Goal: Transaction & Acquisition: Purchase product/service

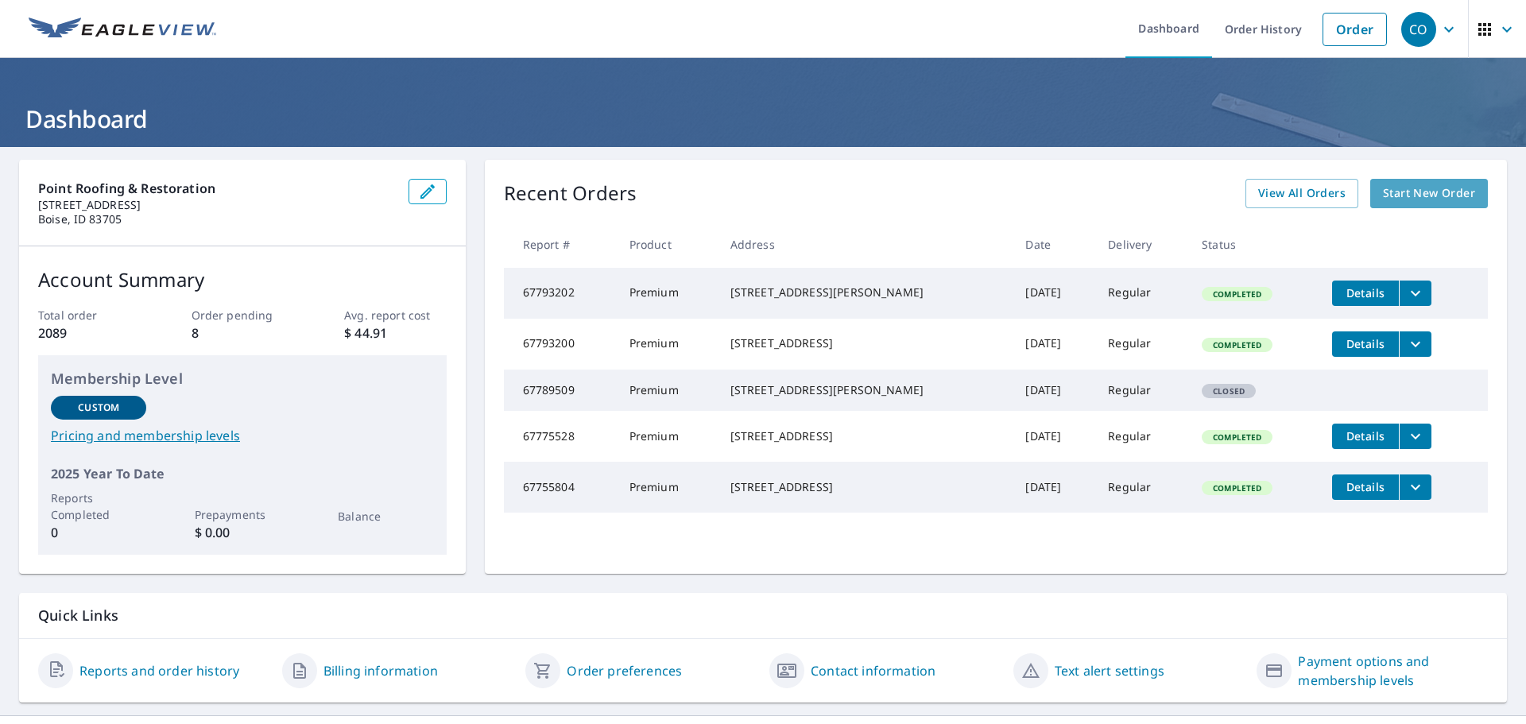
click at [1394, 205] on link "Start New Order" at bounding box center [1429, 193] width 118 height 29
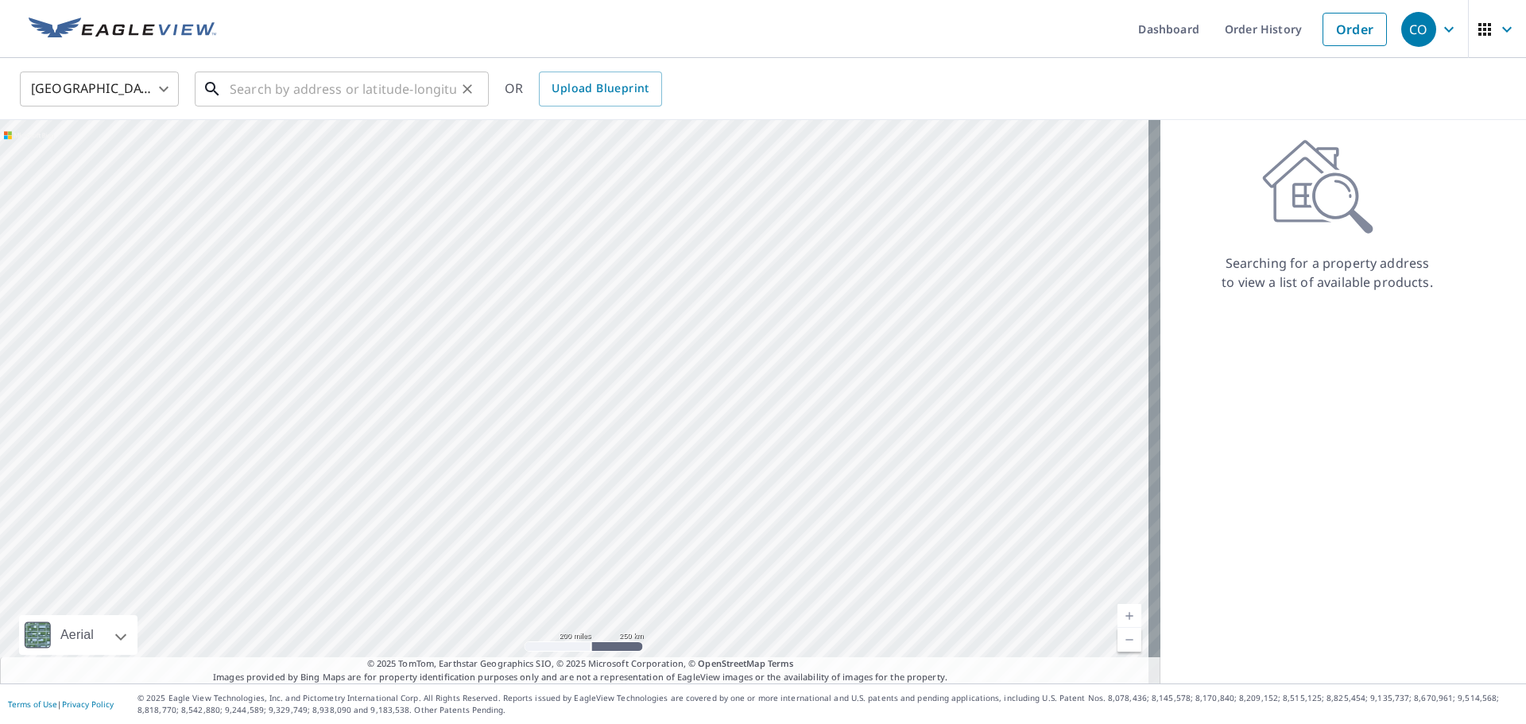
click at [288, 86] on input "text" at bounding box center [343, 89] width 226 height 44
click at [408, 97] on input "text" at bounding box center [343, 89] width 226 height 44
click at [408, 95] on input "text" at bounding box center [343, 89] width 226 height 44
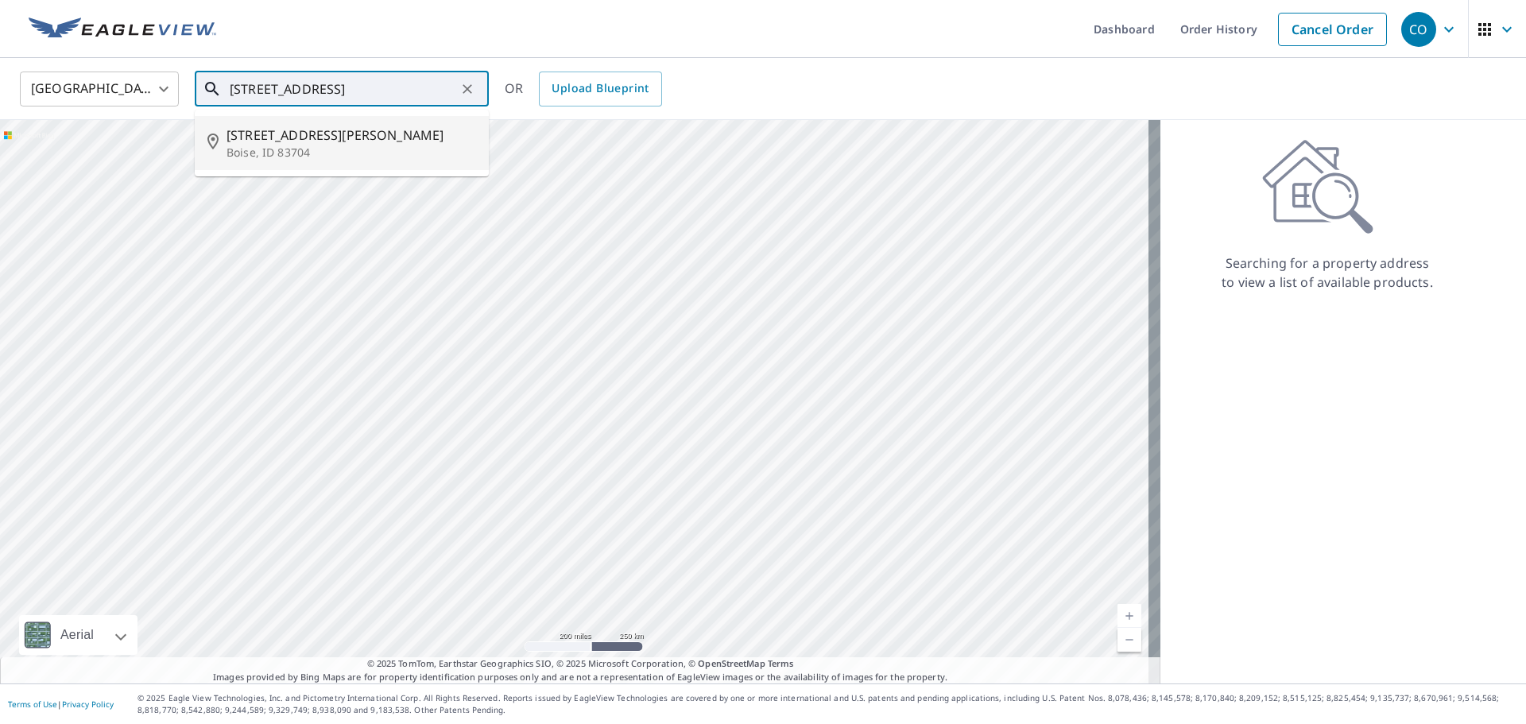
click at [340, 127] on span "[STREET_ADDRESS][PERSON_NAME]" at bounding box center [351, 135] width 250 height 19
type input "[STREET_ADDRESS][PERSON_NAME]"
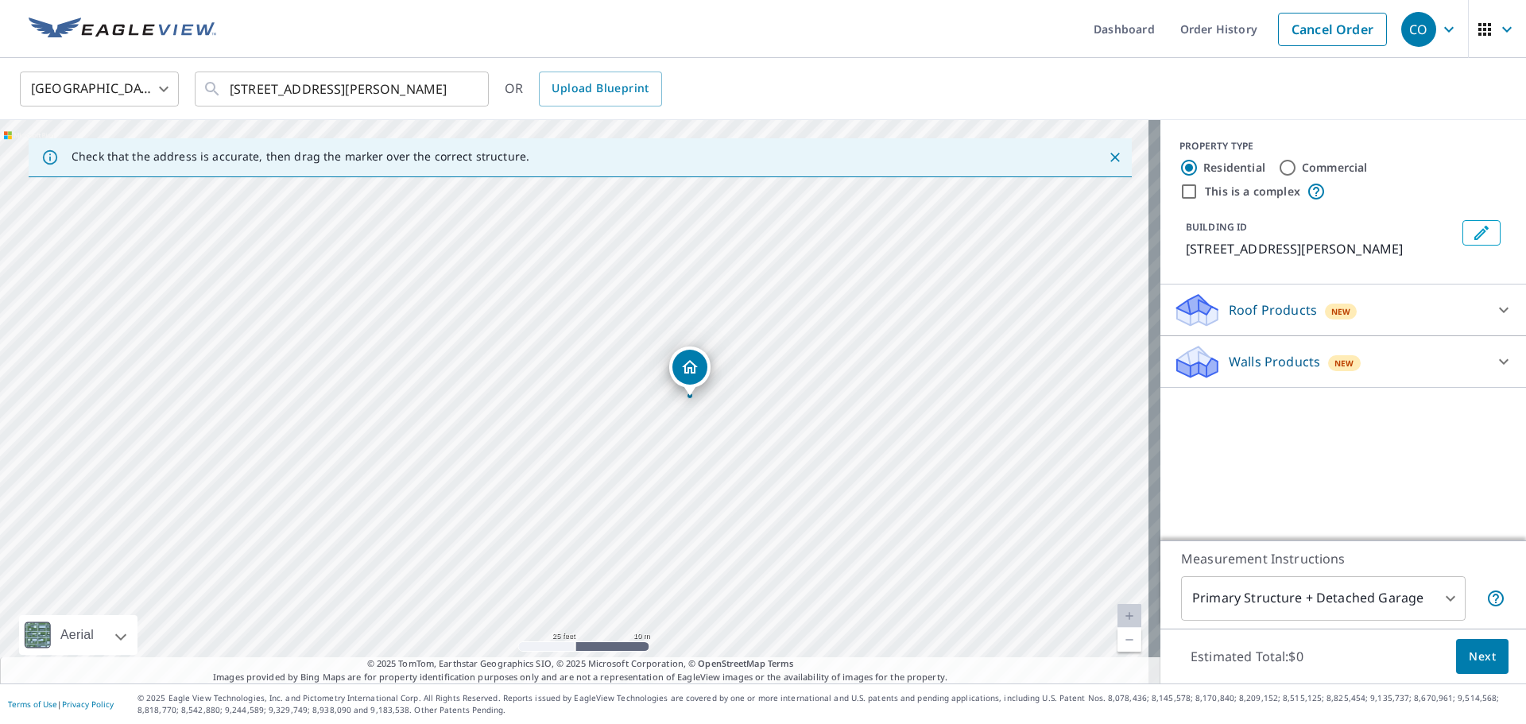
drag, startPoint x: 509, startPoint y: 390, endPoint x: 810, endPoint y: 337, distance: 305.0
click at [810, 337] on div "[STREET_ADDRESS][PERSON_NAME]" at bounding box center [580, 401] width 1160 height 563
click at [1436, 322] on div "Roof Products New" at bounding box center [1328, 310] width 311 height 37
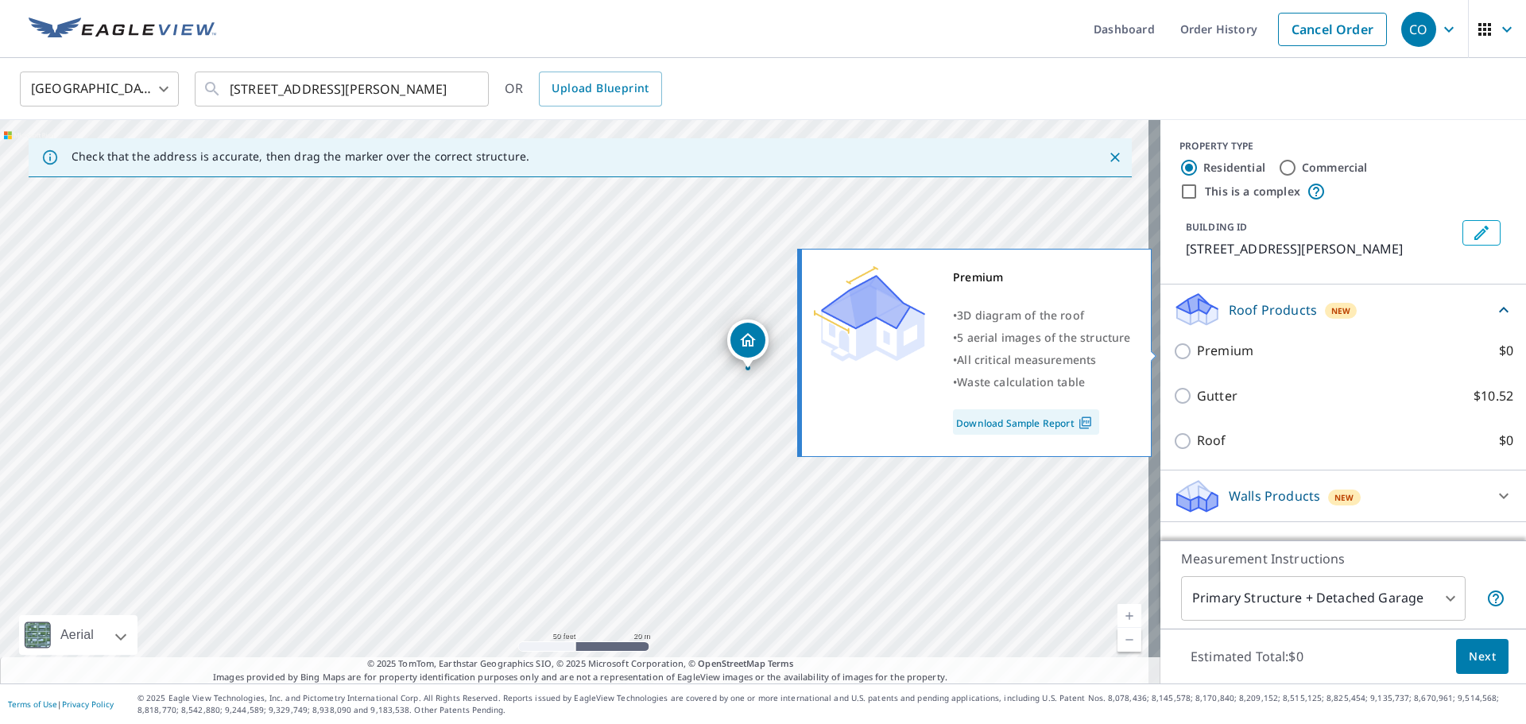
click at [1173, 349] on input "Premium $0" at bounding box center [1185, 351] width 24 height 19
checkbox input "true"
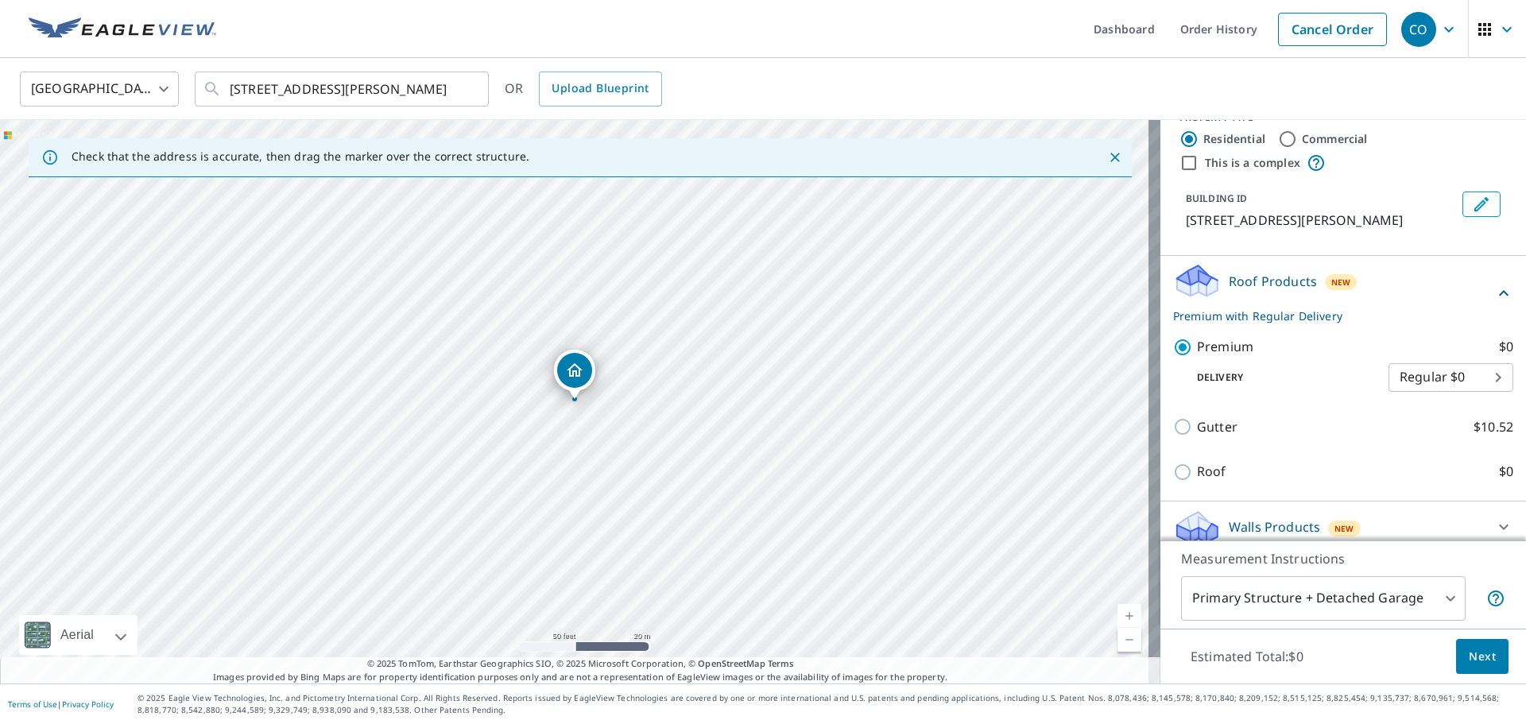
scroll to position [41, 0]
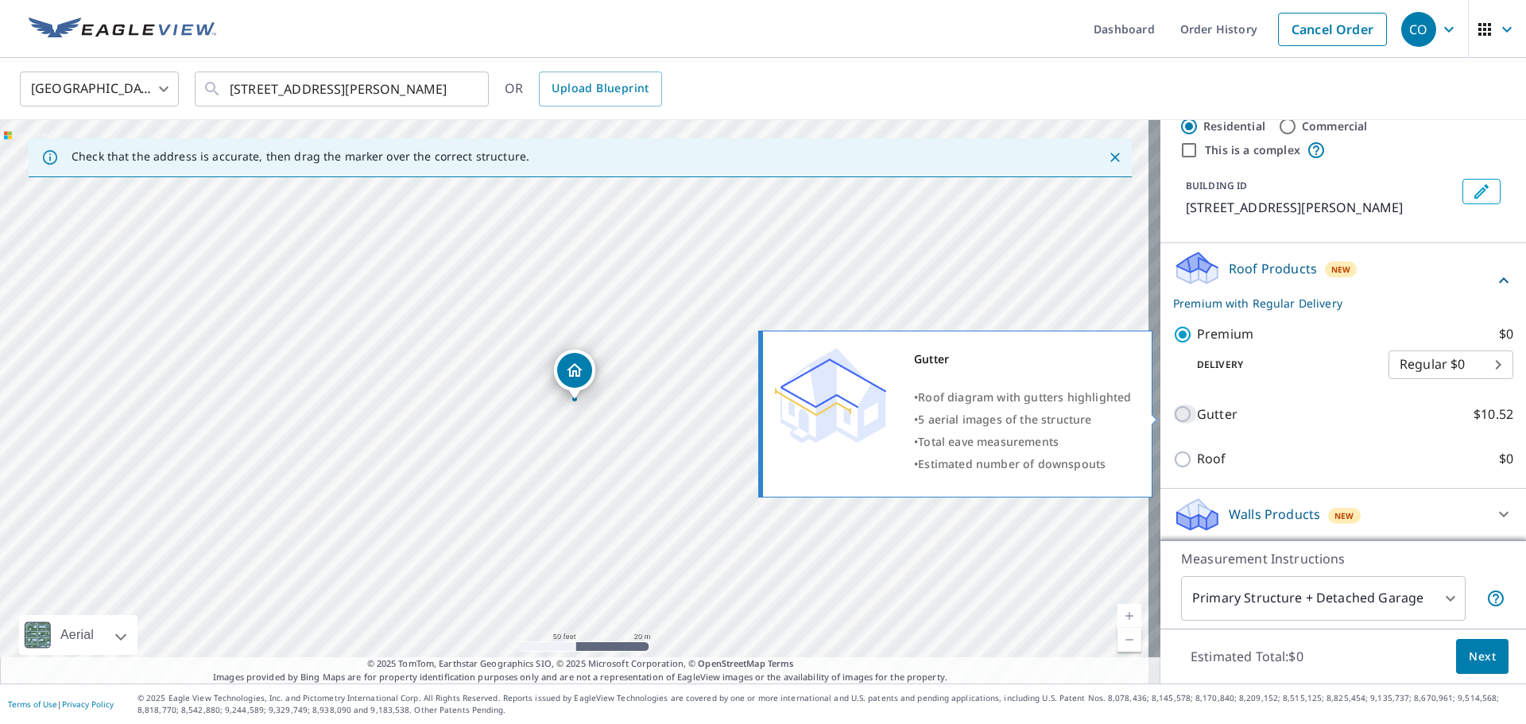
click at [1173, 412] on input "Gutter $10.52" at bounding box center [1185, 413] width 24 height 19
checkbox input "true"
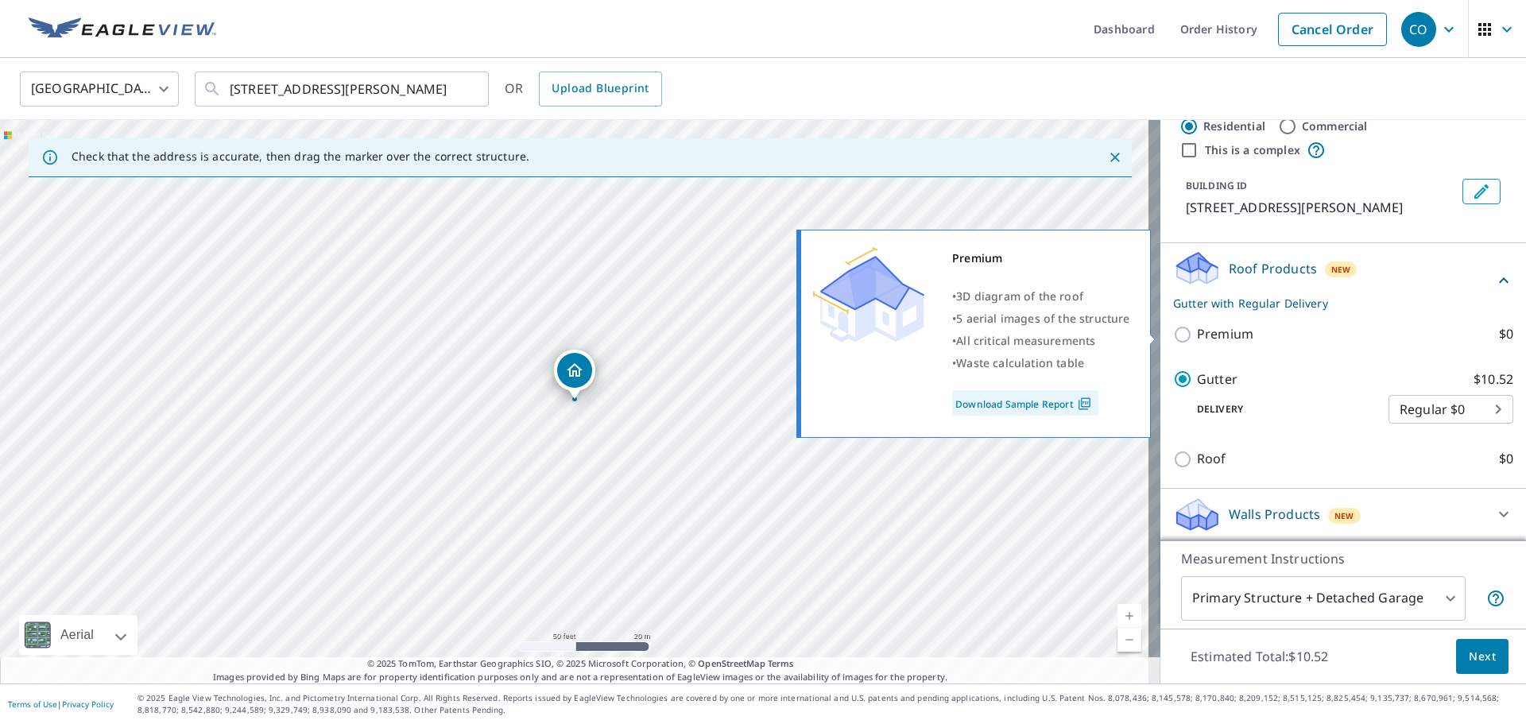
click at [1173, 340] on input "Premium $0" at bounding box center [1185, 334] width 24 height 19
checkbox input "true"
checkbox input "false"
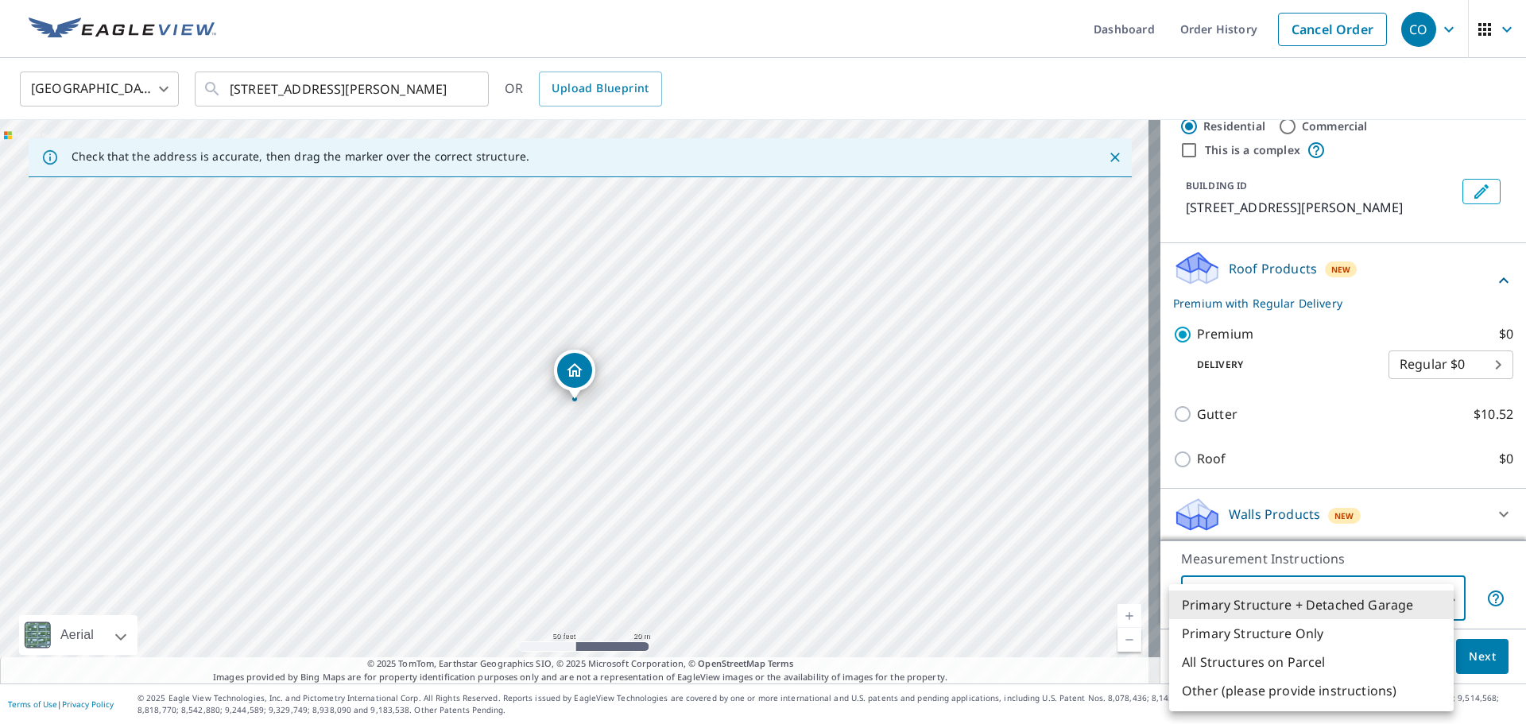
click at [1414, 590] on body "CO CO Dashboard Order History Cancel Order CO [GEOGRAPHIC_DATA] [GEOGRAPHIC_DAT…" at bounding box center [763, 362] width 1526 height 724
click at [1351, 640] on li "Primary Structure Only" at bounding box center [1311, 633] width 284 height 29
type input "2"
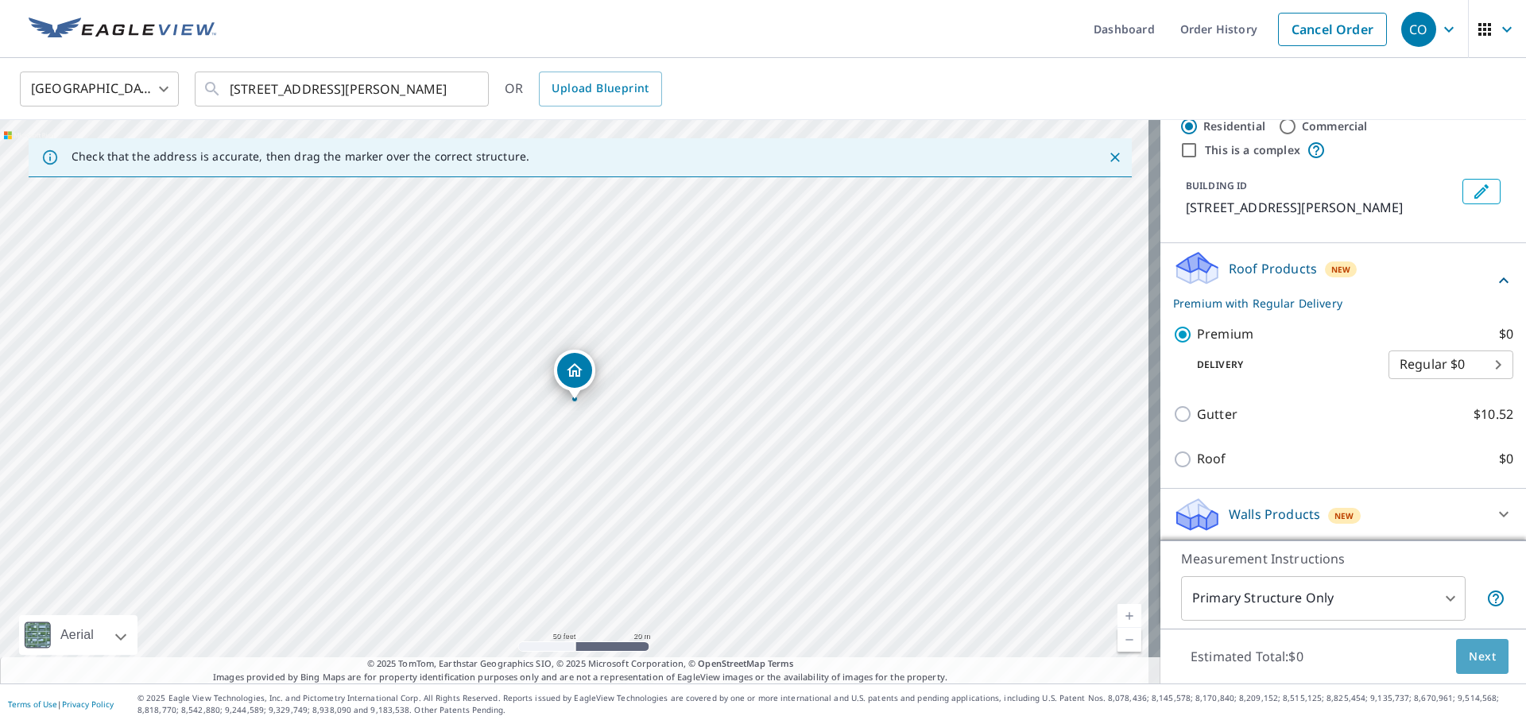
click at [1478, 662] on span "Next" at bounding box center [1481, 657] width 27 height 20
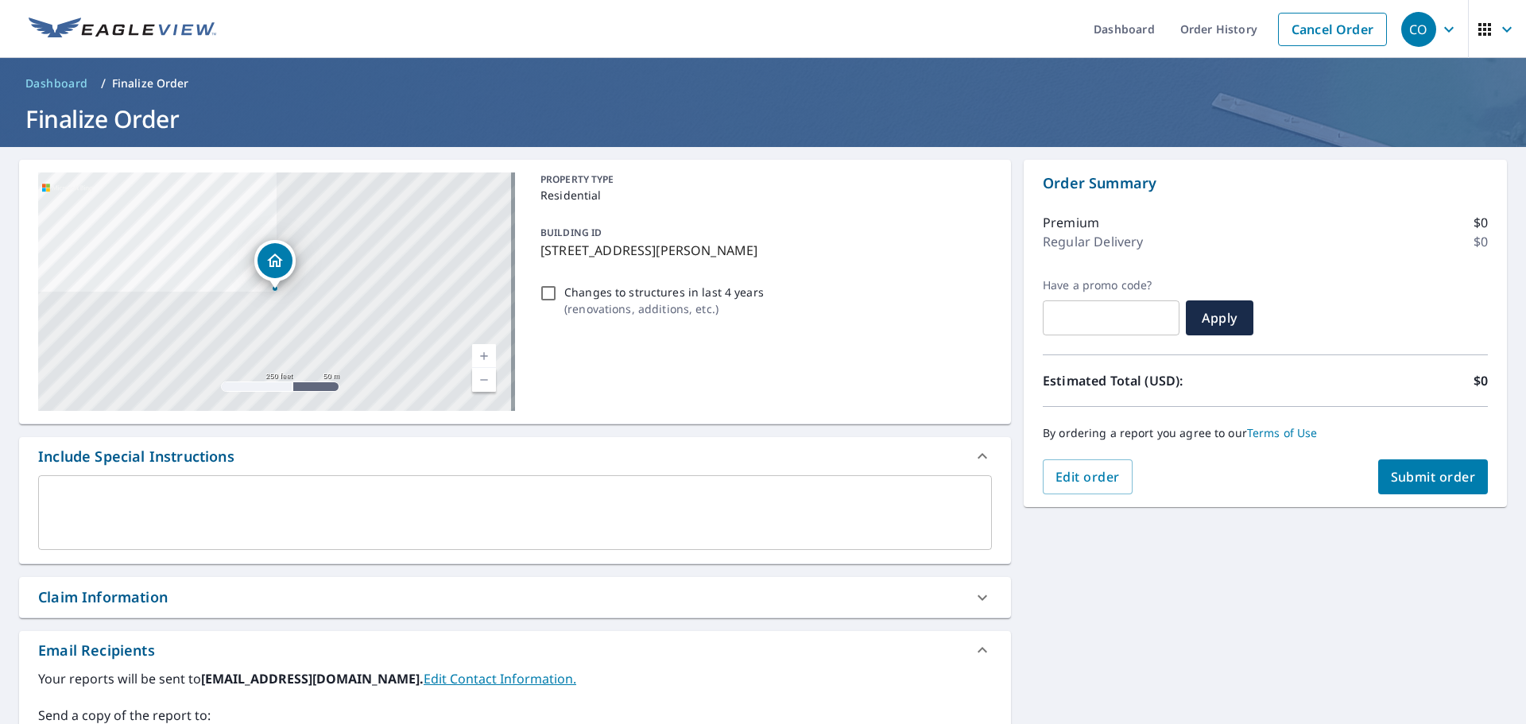
click at [66, 79] on span "Dashboard" at bounding box center [56, 83] width 63 height 16
checkbox input "true"
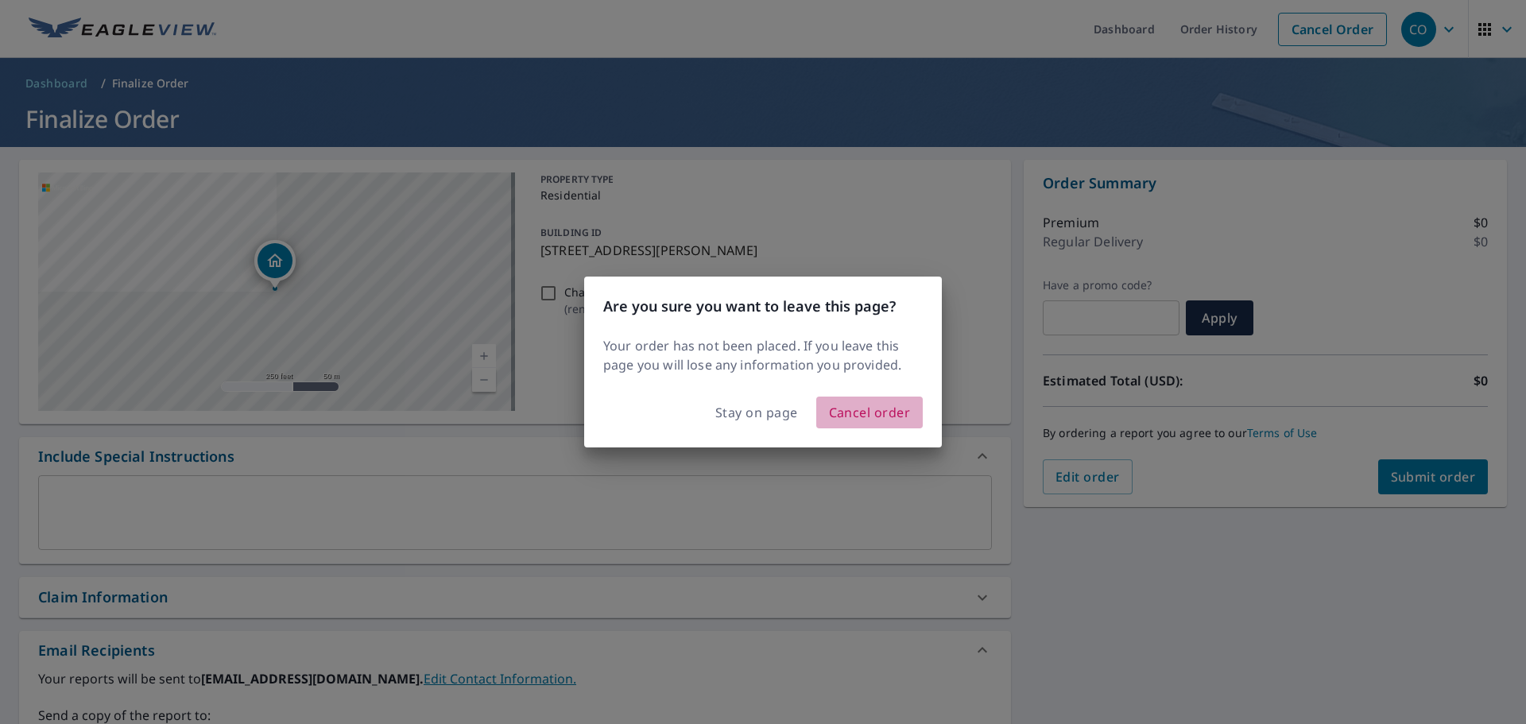
click at [855, 420] on span "Cancel order" at bounding box center [870, 412] width 82 height 22
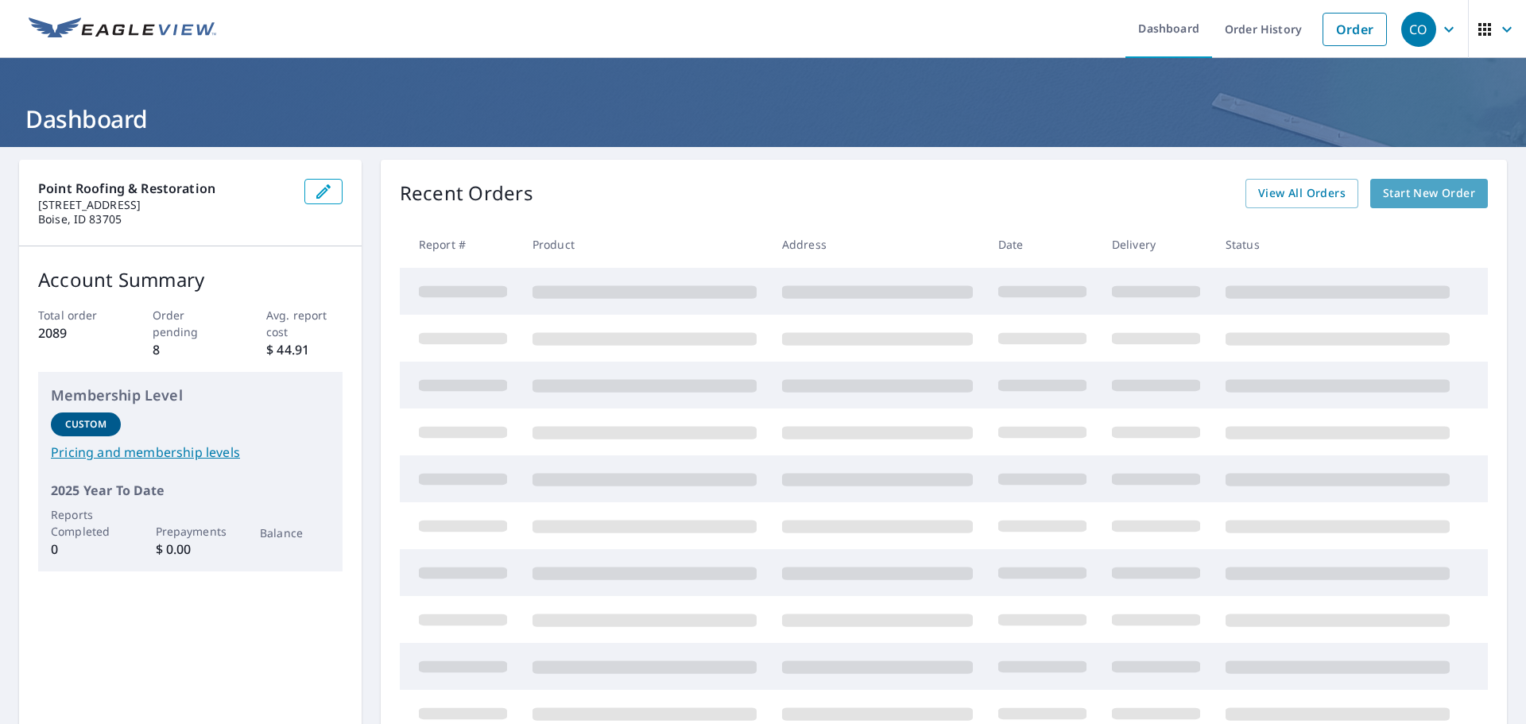
click at [1437, 195] on span "Start New Order" at bounding box center [1429, 194] width 92 height 20
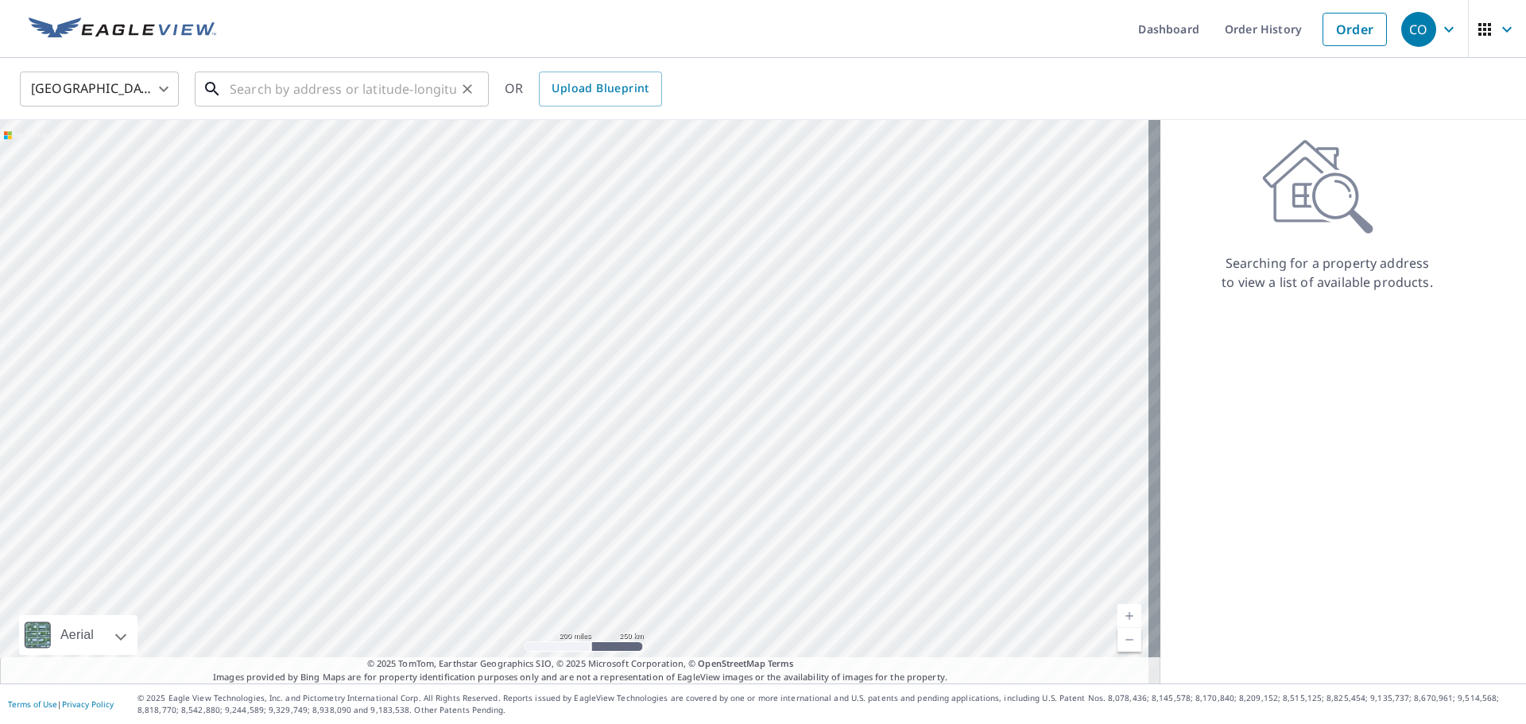
click at [311, 91] on input "text" at bounding box center [343, 89] width 226 height 44
click at [400, 96] on input "text" at bounding box center [343, 89] width 226 height 44
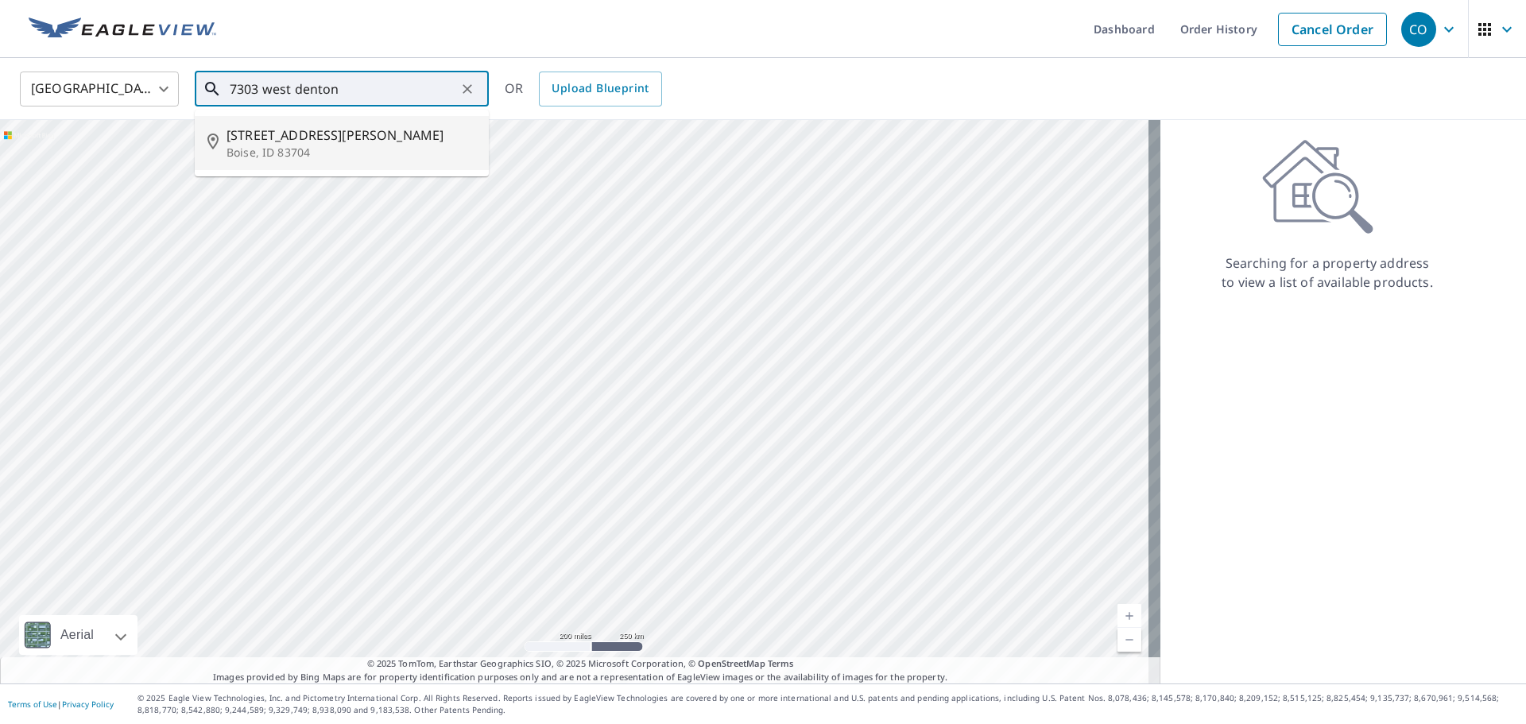
click at [376, 145] on p "Boise, ID 83704" at bounding box center [351, 153] width 250 height 16
type input "[STREET_ADDRESS][PERSON_NAME]"
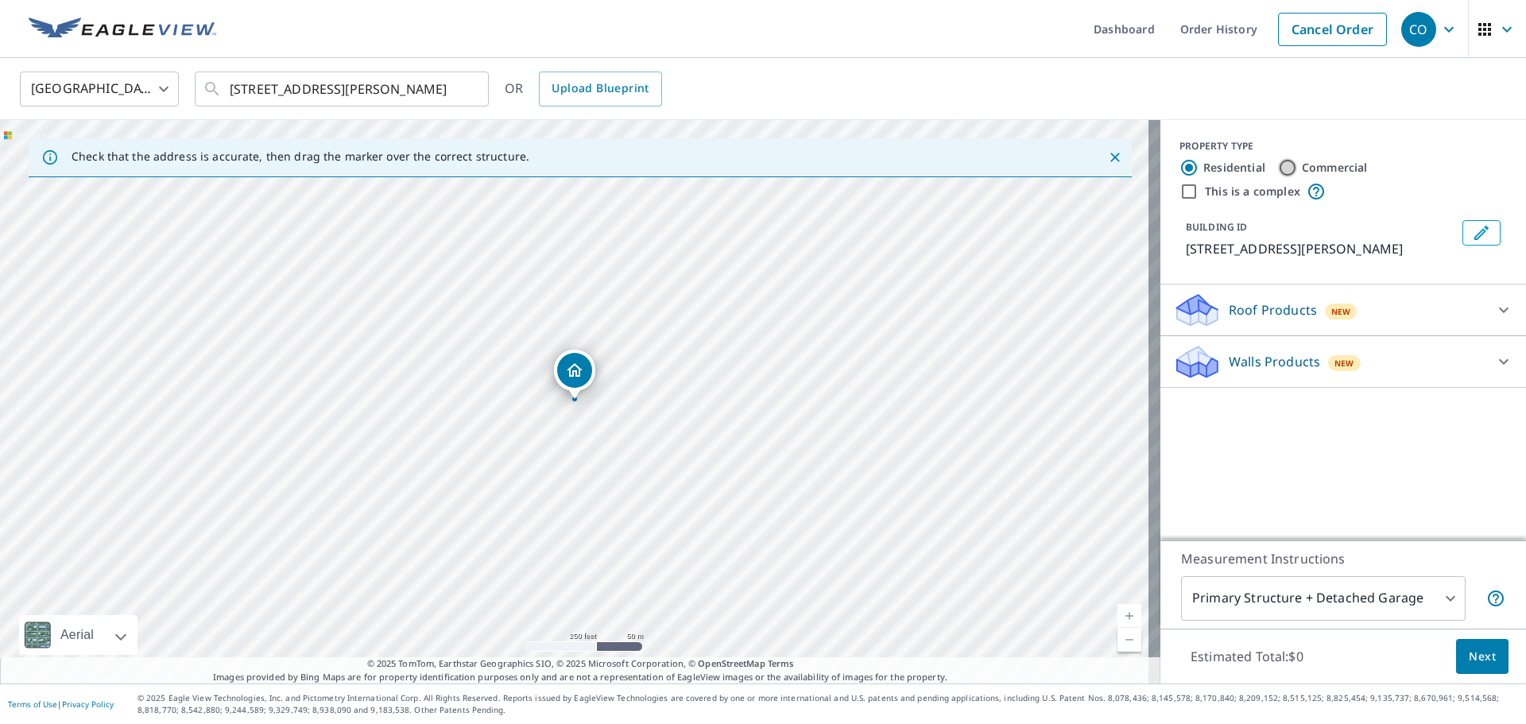
click at [1278, 167] on input "Commercial" at bounding box center [1287, 167] width 19 height 19
radio input "true"
type input "4"
drag, startPoint x: 802, startPoint y: 453, endPoint x: 797, endPoint y: 284, distance: 168.5
click at [797, 284] on div "[STREET_ADDRESS][PERSON_NAME]" at bounding box center [580, 401] width 1160 height 563
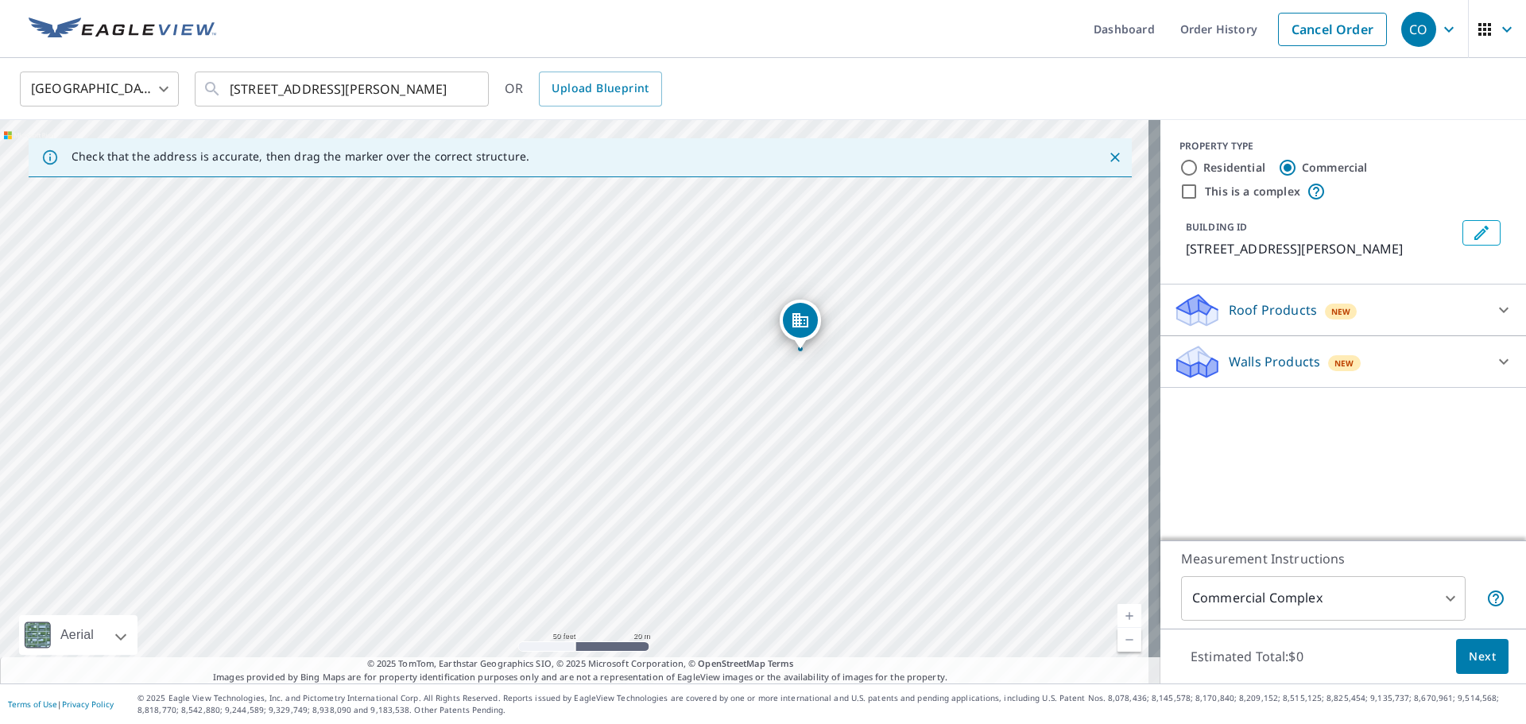
drag, startPoint x: 908, startPoint y: 335, endPoint x: 871, endPoint y: 346, distance: 38.7
click at [871, 346] on div "[STREET_ADDRESS][PERSON_NAME]" at bounding box center [580, 401] width 1160 height 563
click at [1388, 323] on div "Roof Products New" at bounding box center [1328, 310] width 311 height 37
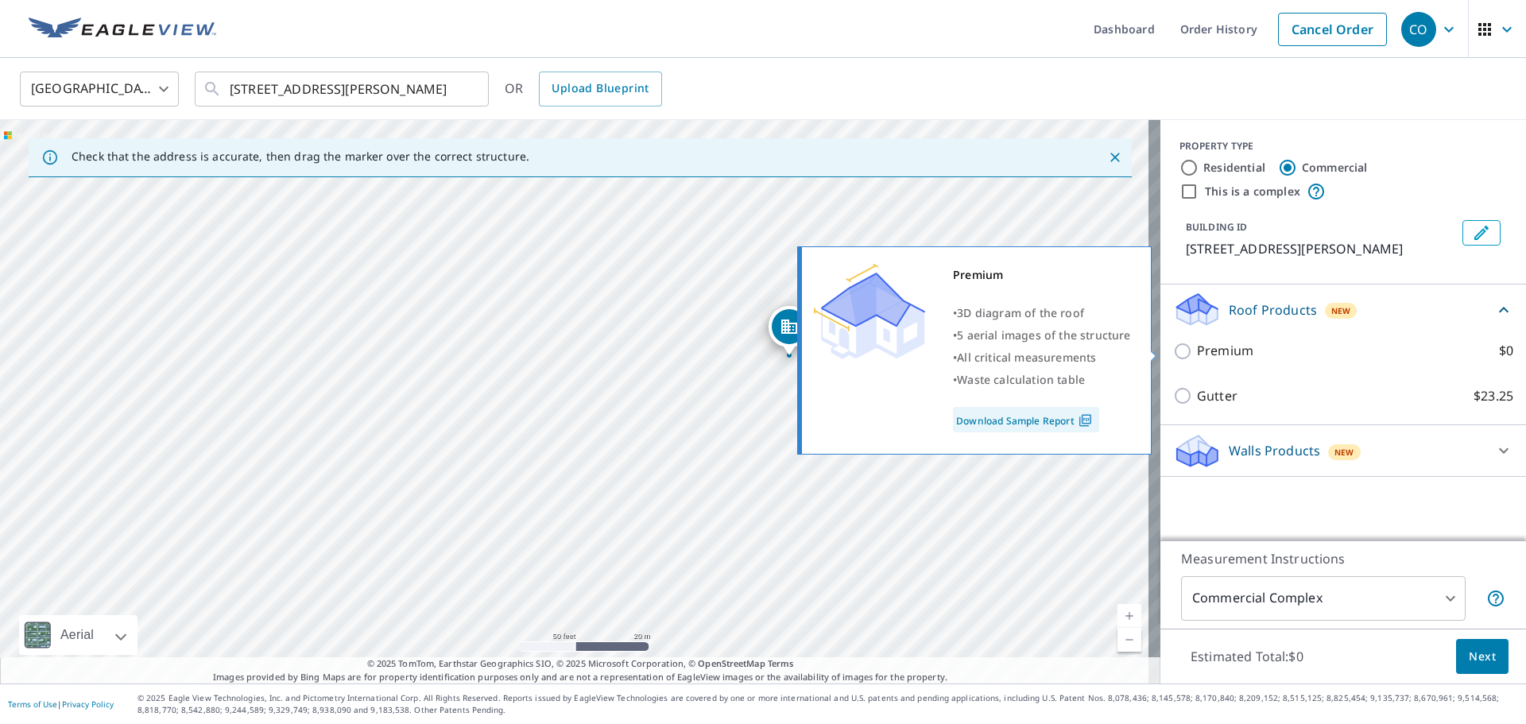
click at [1173, 350] on input "Premium $0" at bounding box center [1185, 351] width 24 height 19
checkbox input "true"
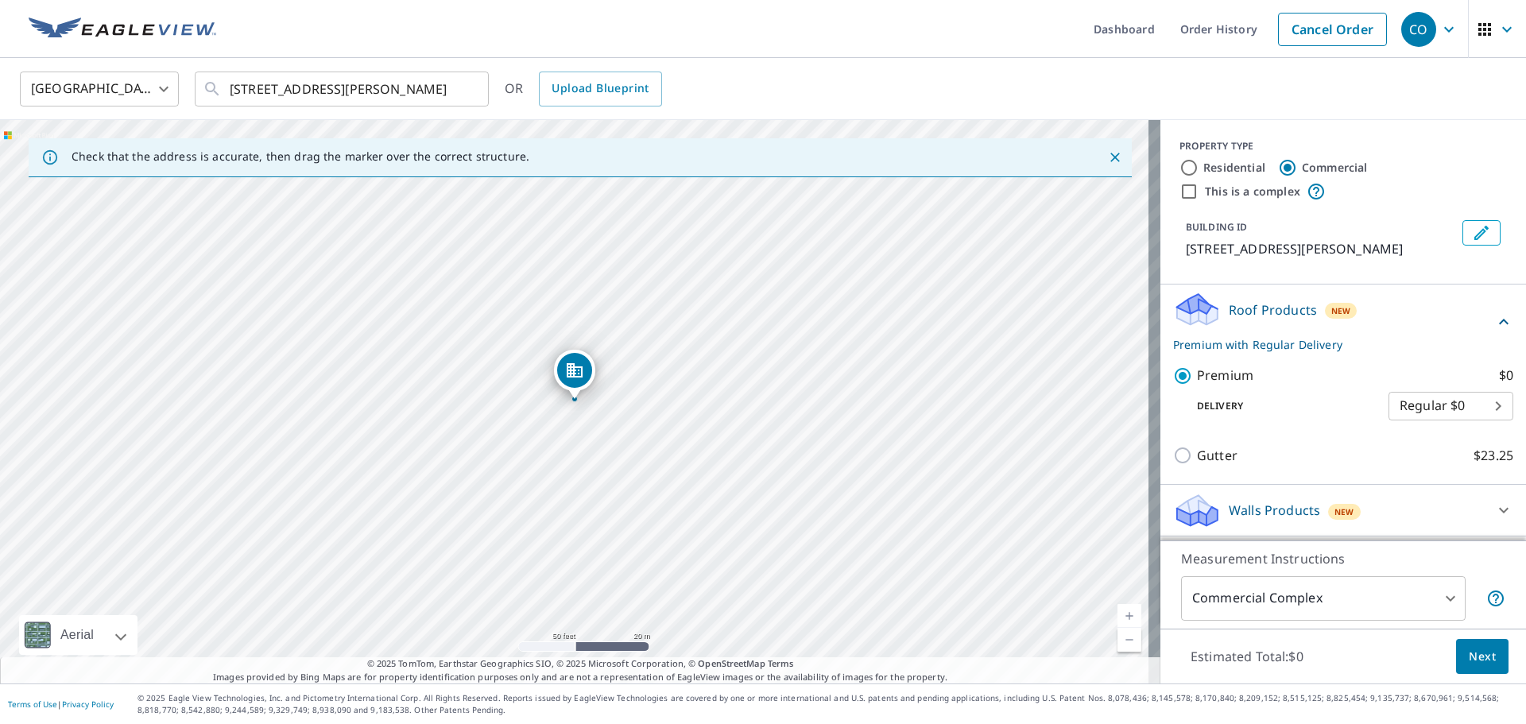
click at [1451, 602] on body "CO CO Dashboard Order History Cancel Order CO [GEOGRAPHIC_DATA] [GEOGRAPHIC_DAT…" at bounding box center [763, 362] width 1526 height 724
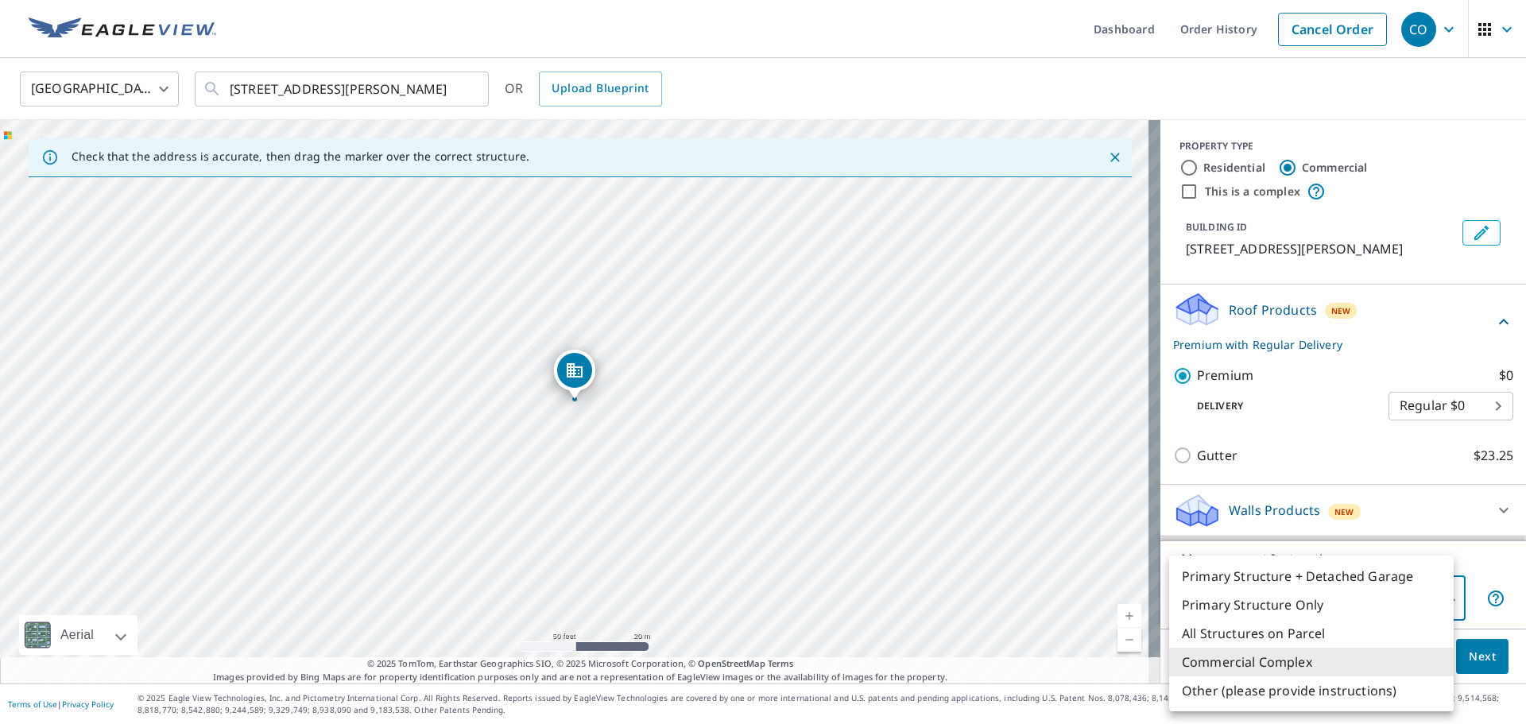
click at [1477, 569] on div at bounding box center [763, 362] width 1526 height 724
click at [1413, 598] on body "CO CO Dashboard Order History Cancel Order CO [GEOGRAPHIC_DATA] [GEOGRAPHIC_DAT…" at bounding box center [763, 362] width 1526 height 724
click at [1480, 572] on div at bounding box center [763, 362] width 1526 height 724
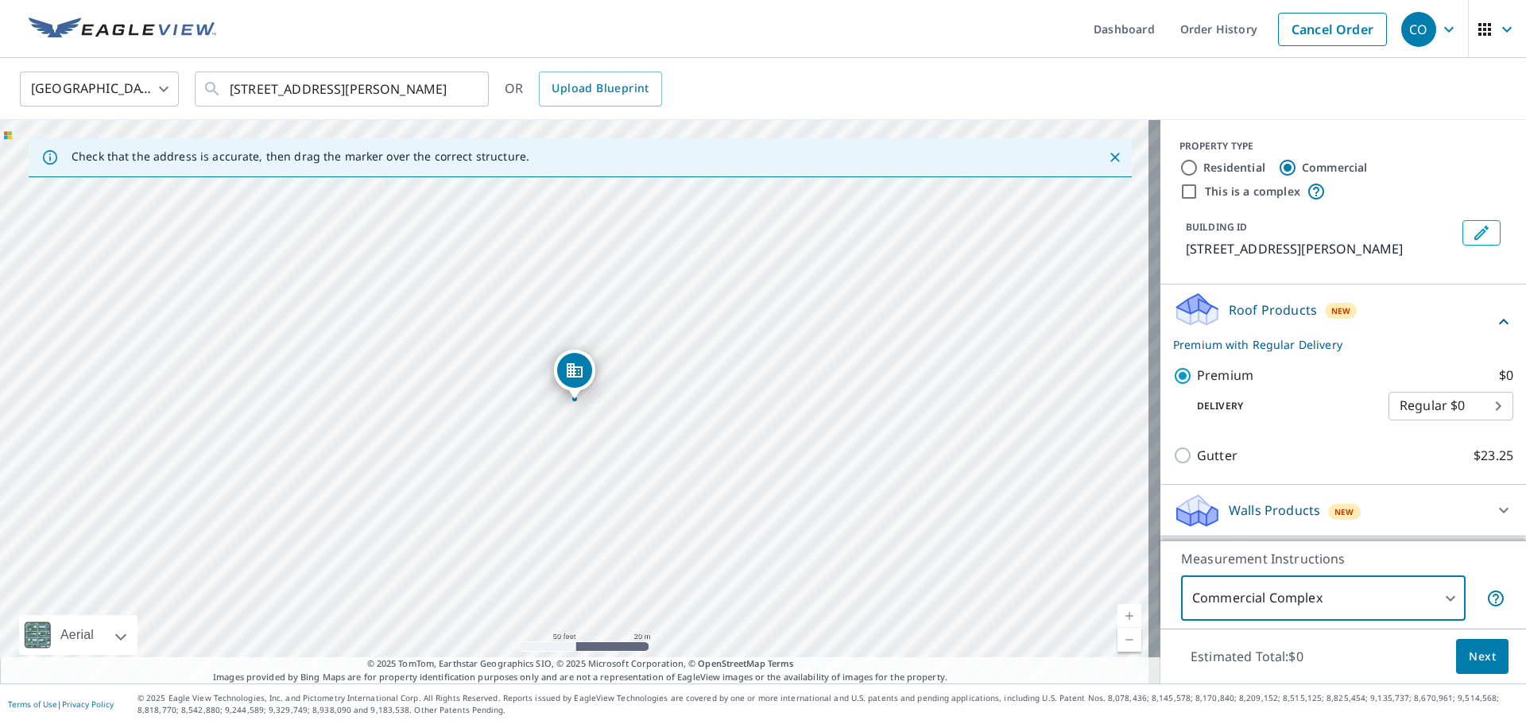
click at [1481, 662] on span "Next" at bounding box center [1481, 657] width 27 height 20
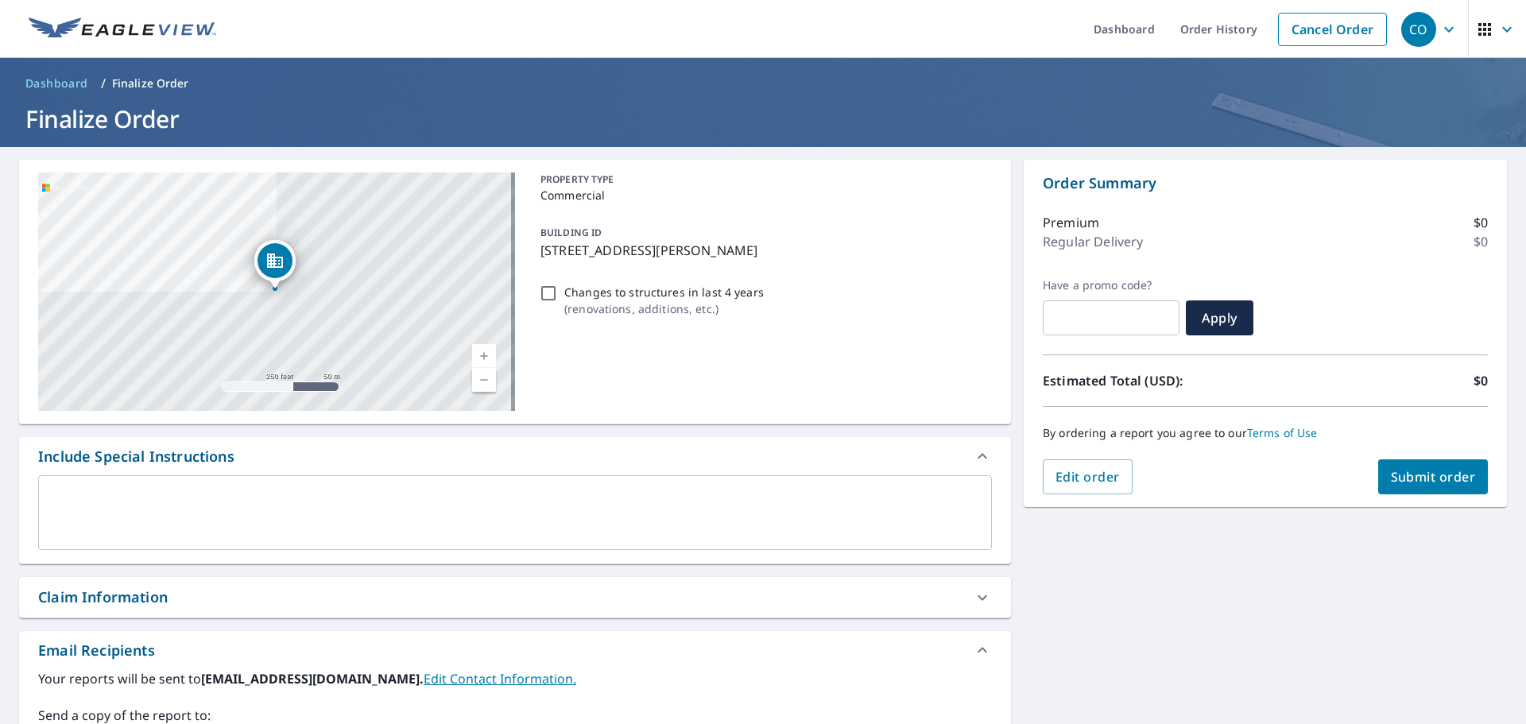
click at [1418, 478] on span "Submit order" at bounding box center [1433, 476] width 85 height 17
checkbox input "true"
